Goal: Information Seeking & Learning: Learn about a topic

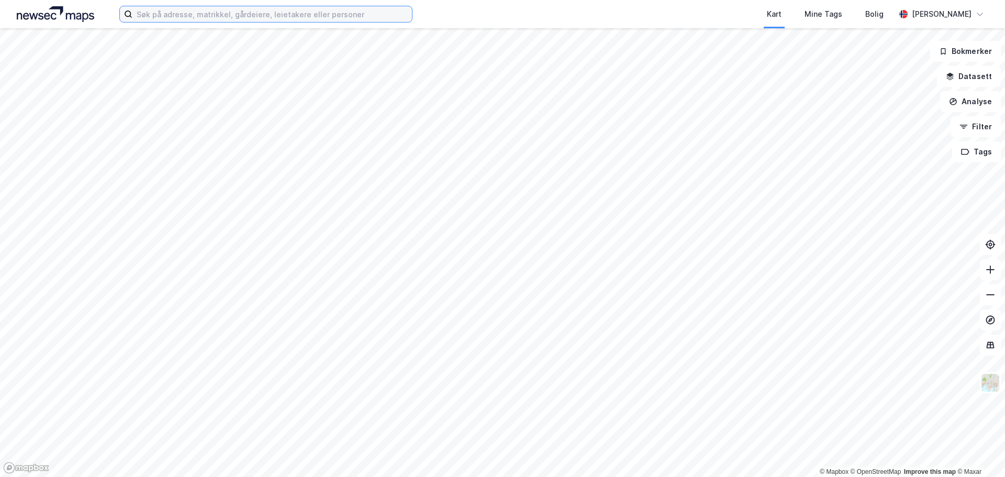
click at [243, 18] on input at bounding box center [272, 14] width 280 height 16
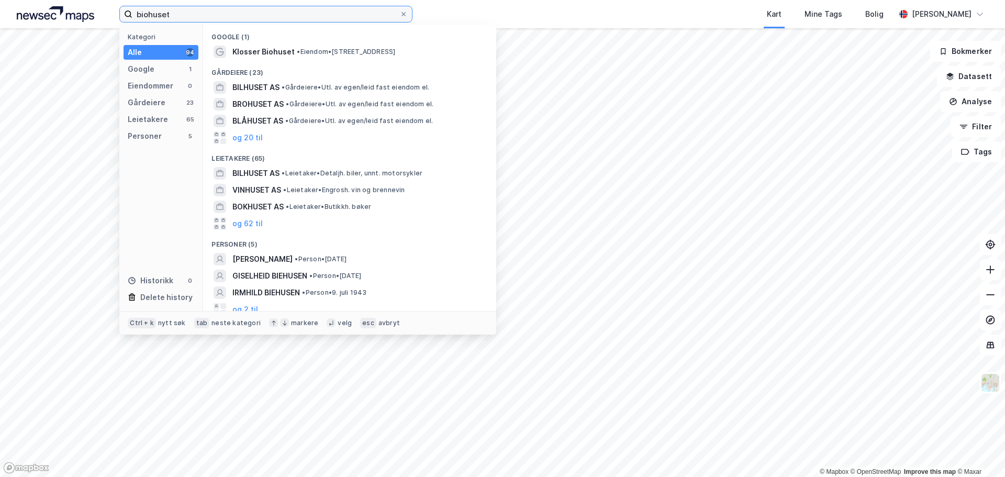
click at [250, 16] on input "biohuset" at bounding box center [265, 14] width 267 height 16
click at [219, 21] on input "biohuset" at bounding box center [265, 14] width 267 height 16
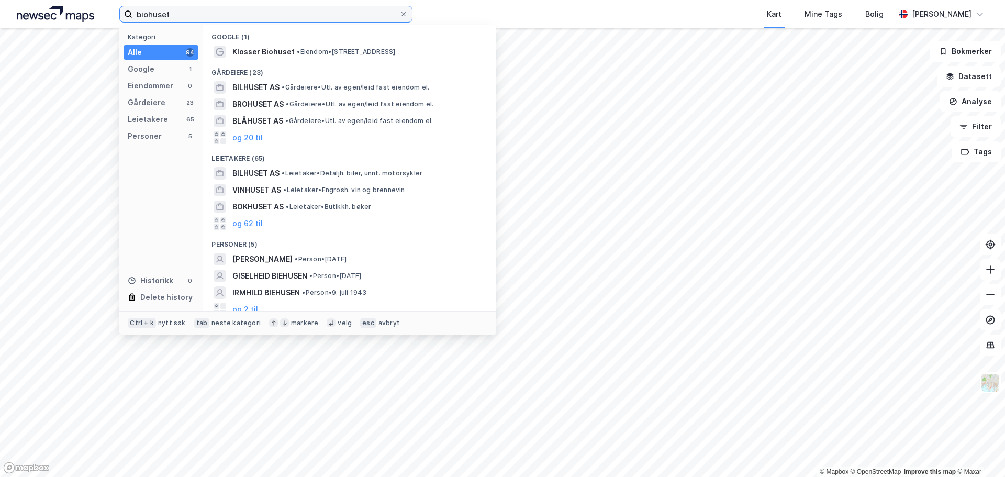
click at [219, 21] on input "biohuset" at bounding box center [265, 14] width 267 height 16
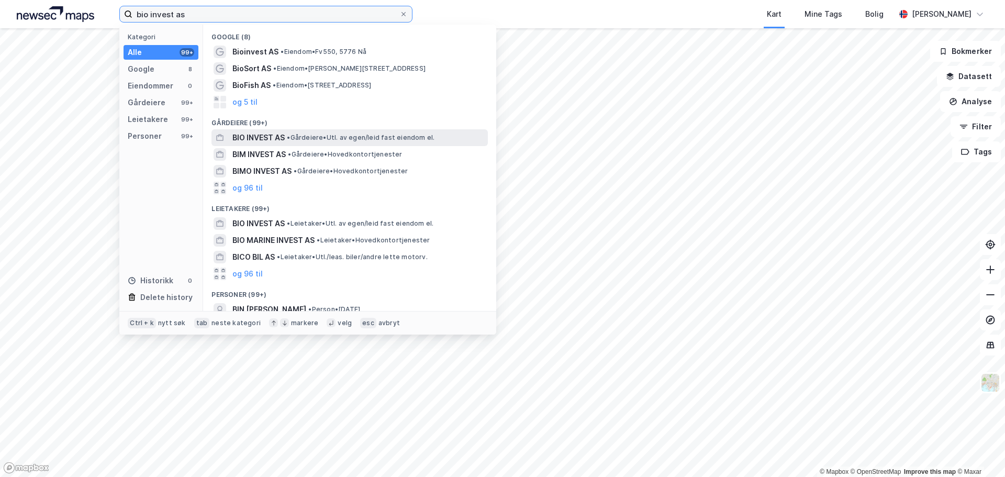
type input "bio invest as"
click at [253, 141] on span "BIO INVEST AS" at bounding box center [258, 137] width 52 height 13
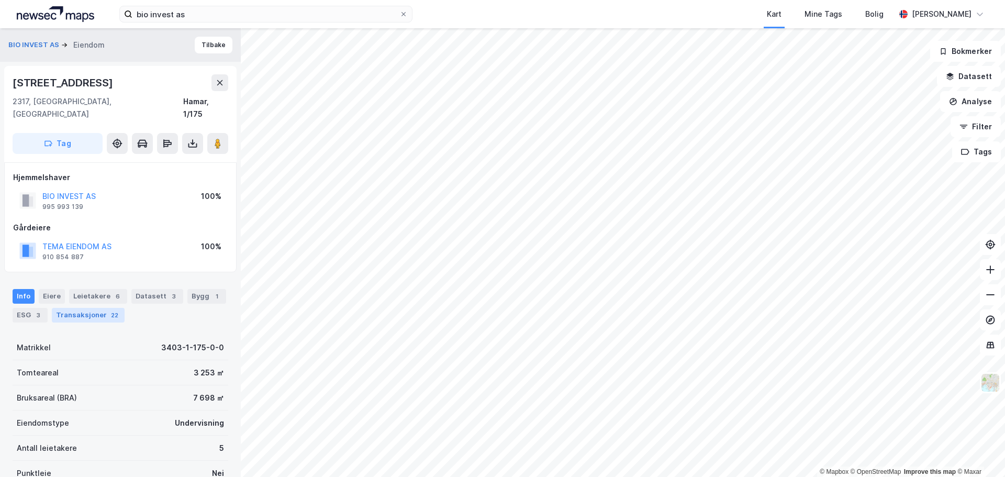
click at [105, 308] on div "Transaksjoner 22" at bounding box center [88, 315] width 73 height 15
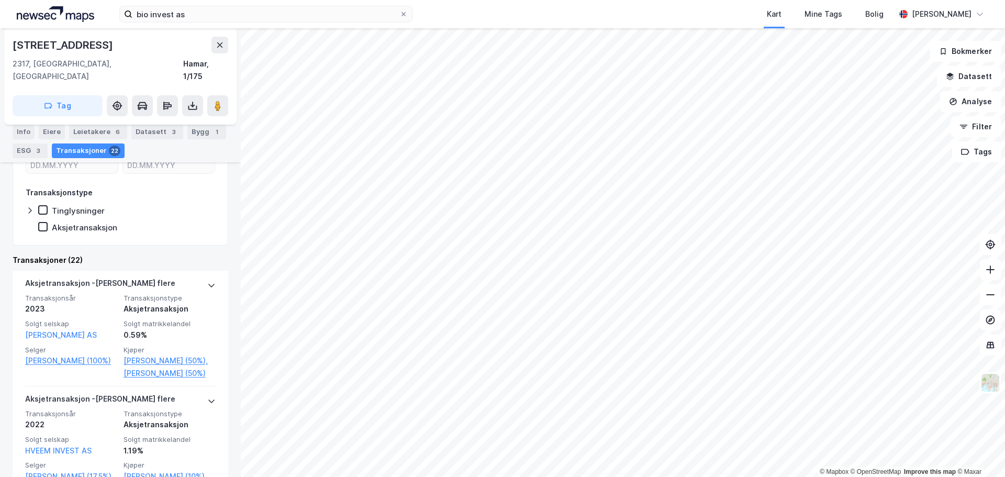
scroll to position [251, 0]
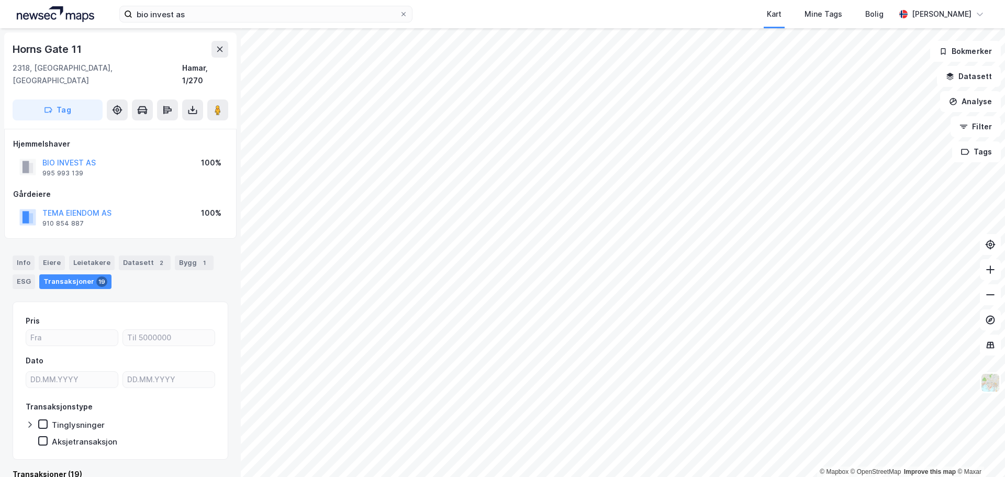
scroll to position [8, 0]
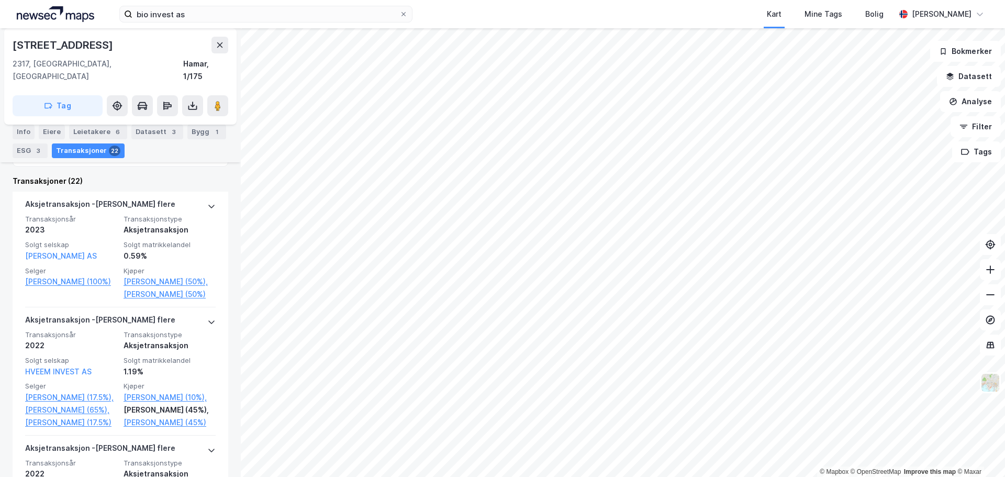
scroll to position [356, 0]
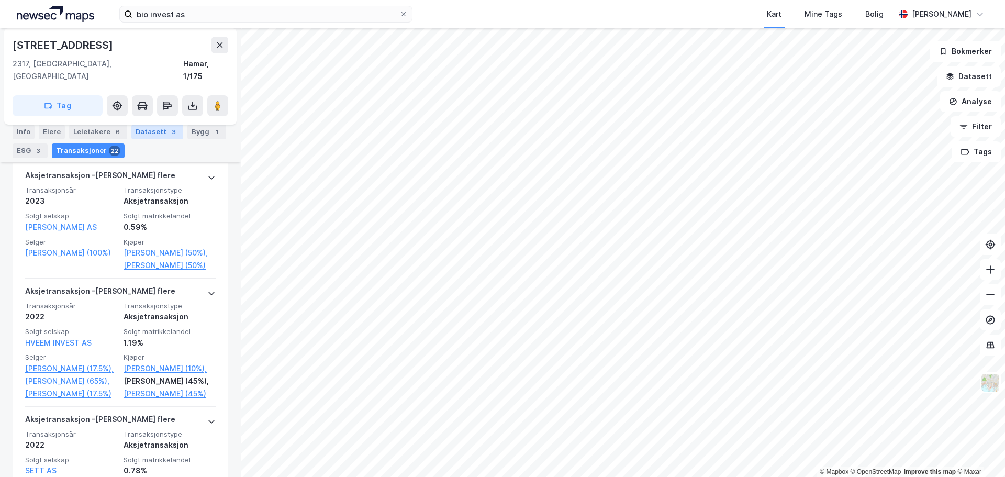
click at [152, 138] on div "Datasett 3" at bounding box center [157, 132] width 52 height 15
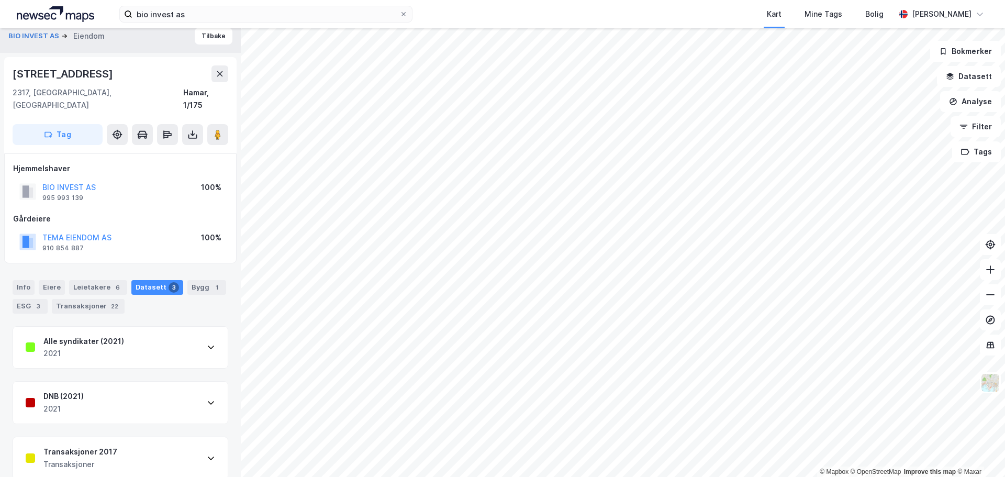
scroll to position [12, 0]
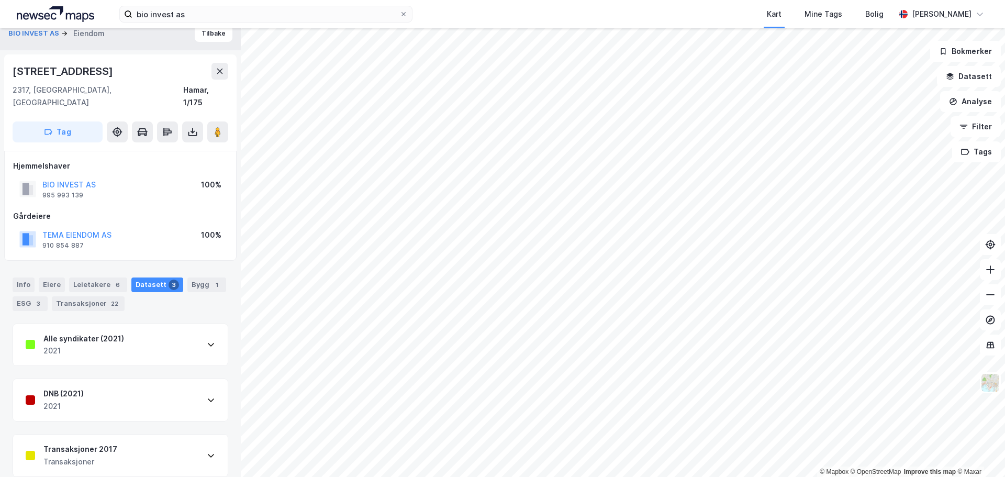
click at [110, 390] on div "DNB (2021) 2021" at bounding box center [120, 400] width 215 height 42
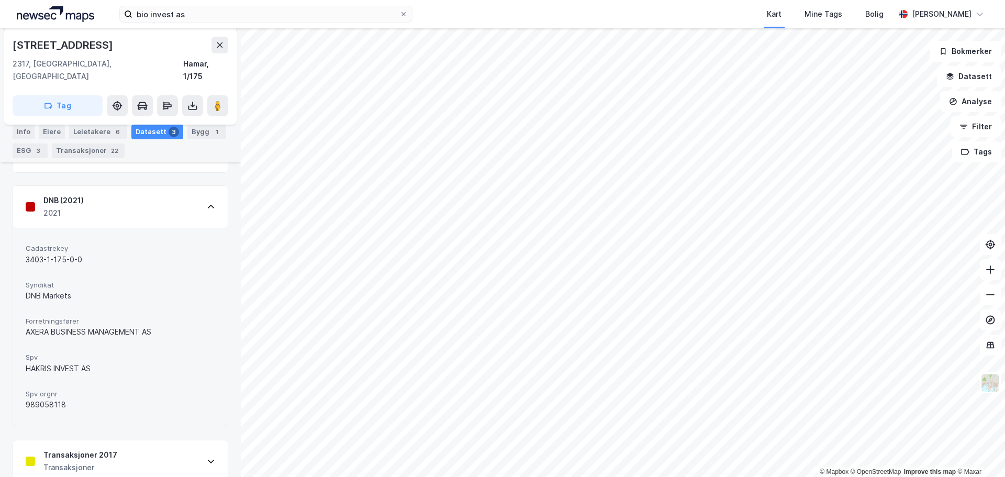
scroll to position [211, 0]
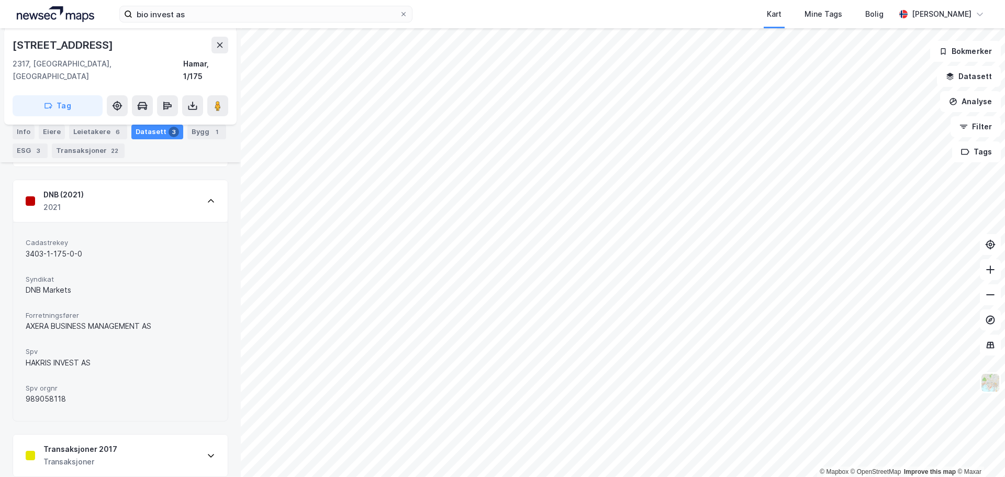
click at [130, 444] on div "Transaksjoner 2017 Transaksjoner" at bounding box center [120, 456] width 215 height 42
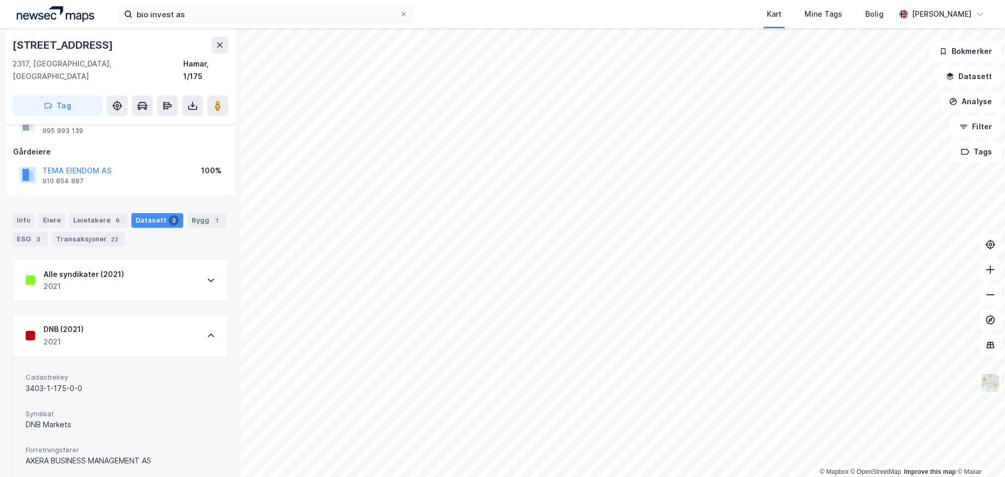
scroll to position [68, 0]
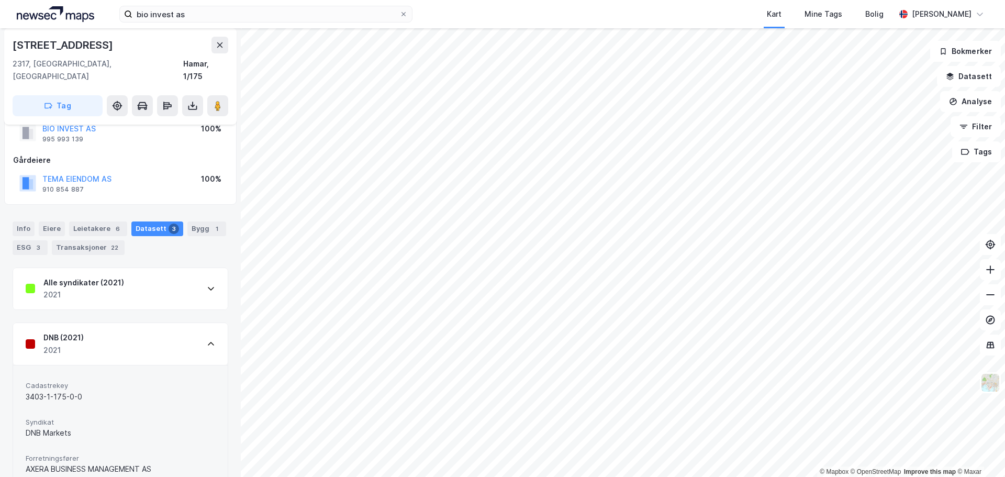
click at [163, 272] on div "Alle syndikater (2021) 2021" at bounding box center [120, 289] width 215 height 42
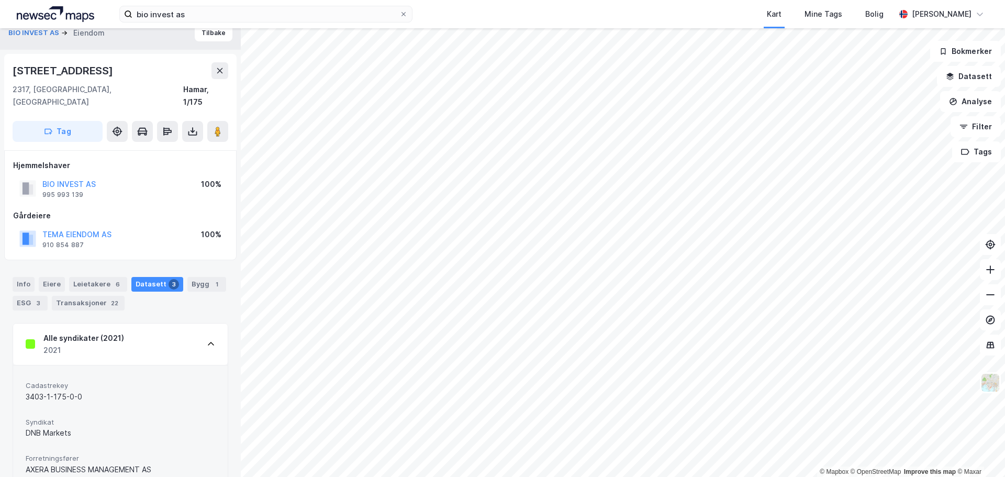
scroll to position [0, 0]
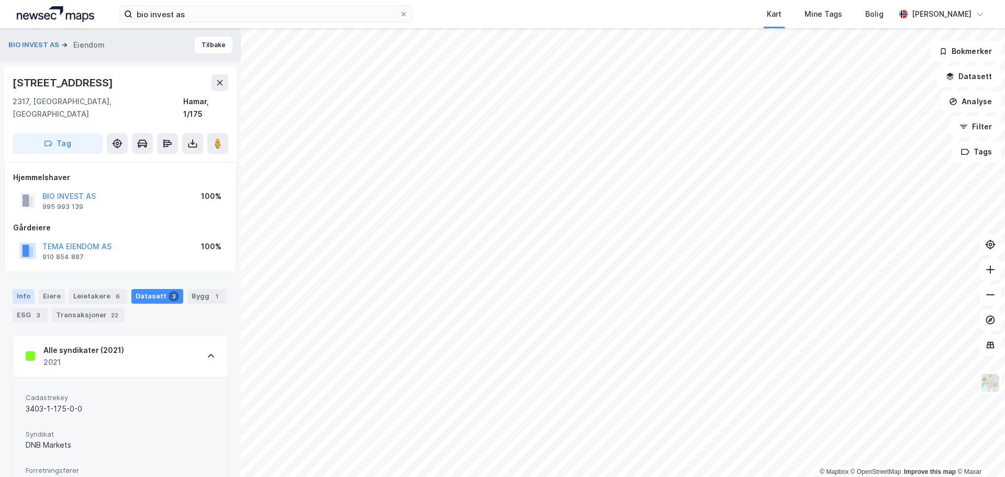
click at [25, 289] on div "Info" at bounding box center [24, 296] width 22 height 15
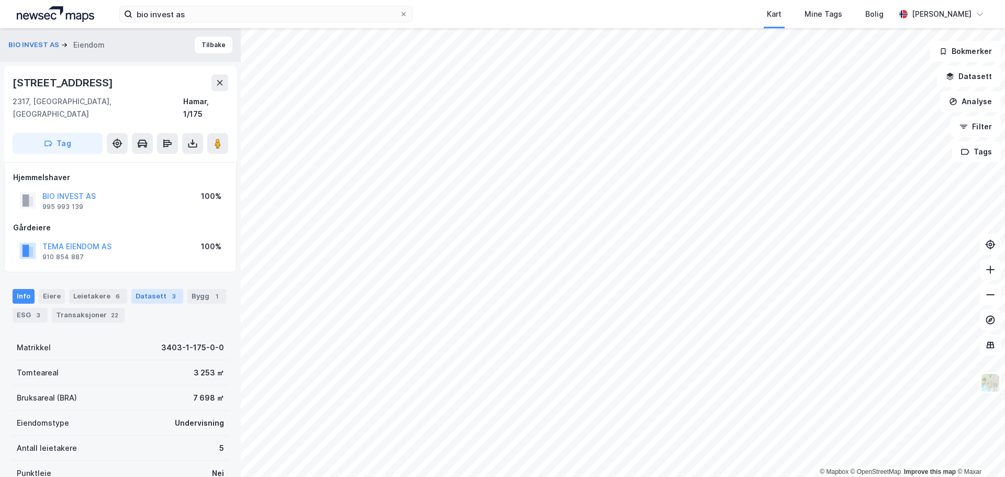
click at [157, 289] on div "Datasett 3" at bounding box center [157, 296] width 52 height 15
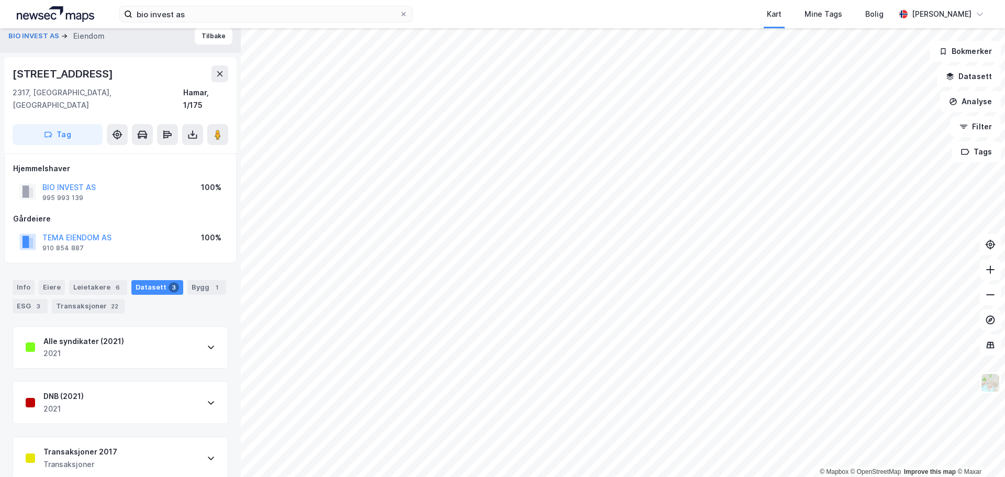
scroll to position [12, 0]
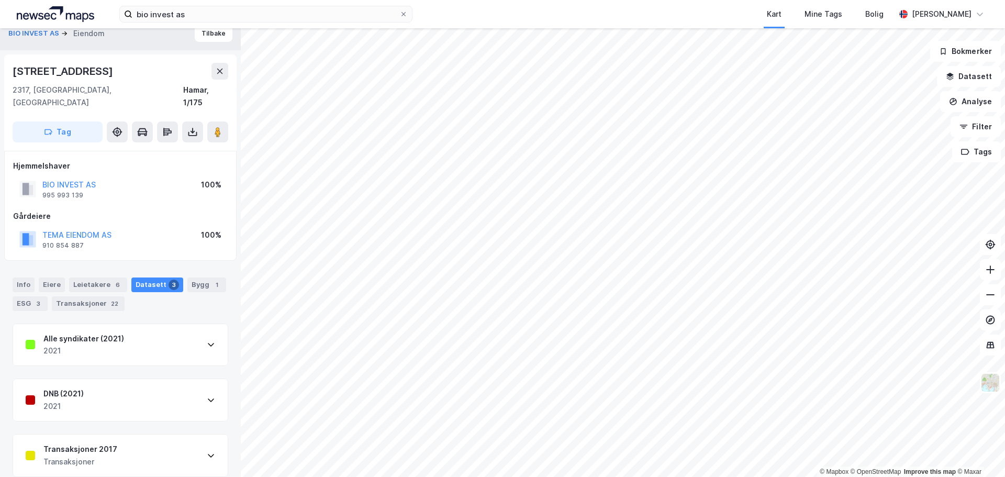
click at [108, 456] on div "Transaksjoner" at bounding box center [80, 462] width 74 height 13
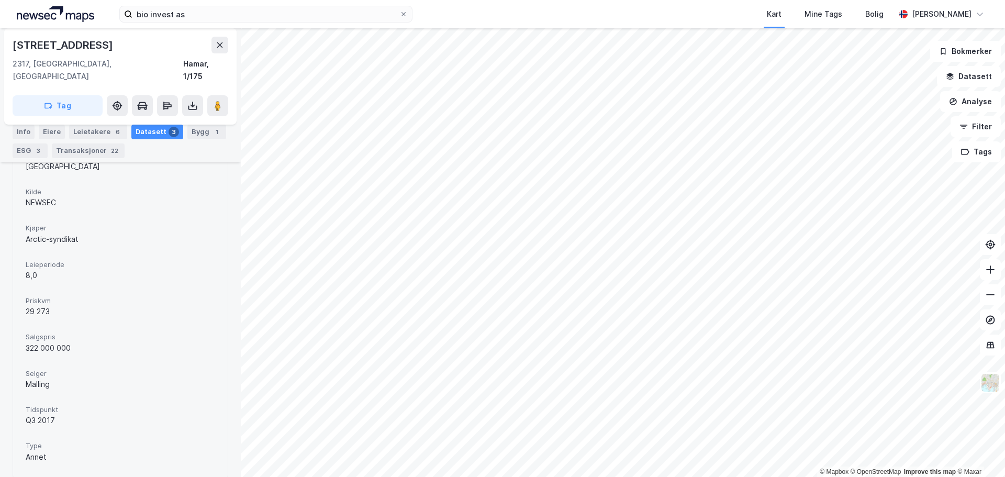
scroll to position [392, 0]
click at [32, 375] on div "Malling" at bounding box center [121, 381] width 190 height 13
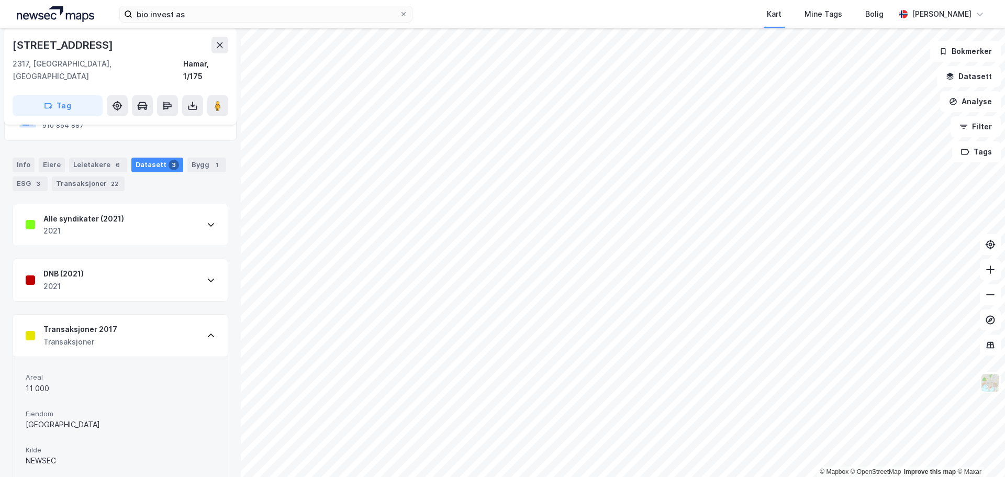
scroll to position [130, 0]
